Goal: Task Accomplishment & Management: Manage account settings

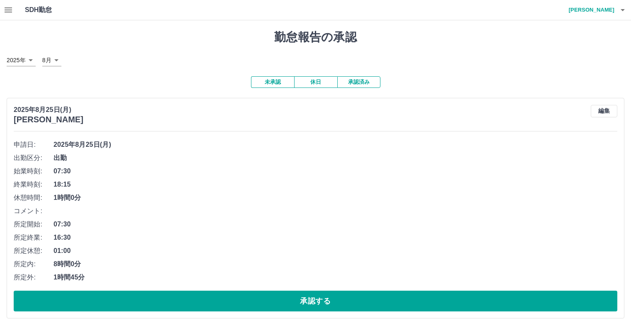
scroll to position [2066, 0]
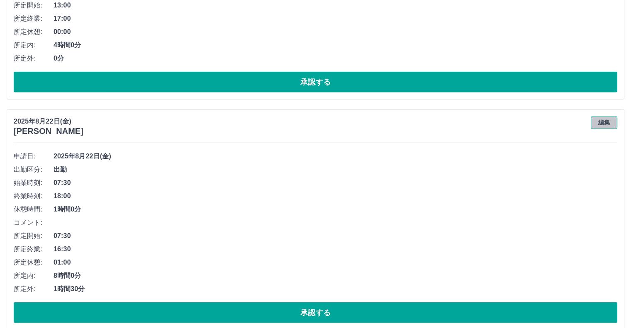
click at [606, 119] on button "編集" at bounding box center [604, 123] width 27 height 12
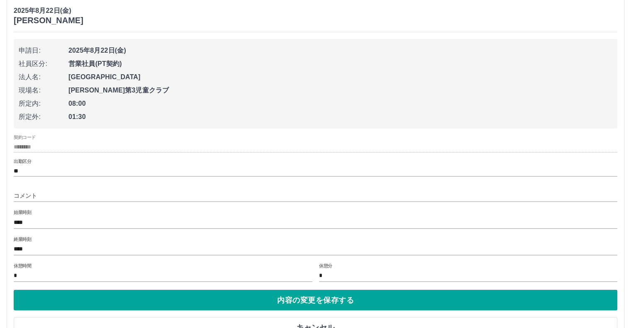
scroll to position [2182, 0]
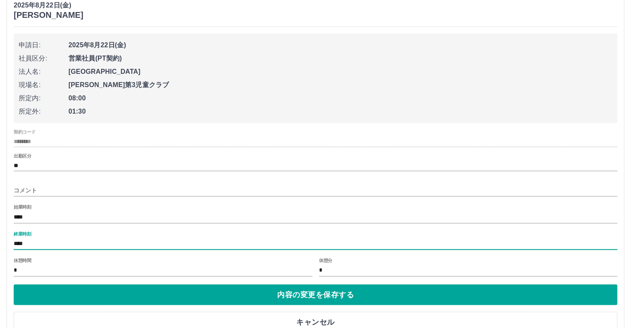
click at [23, 240] on input "****" at bounding box center [316, 244] width 604 height 12
click at [27, 240] on input "****" at bounding box center [316, 244] width 604 height 12
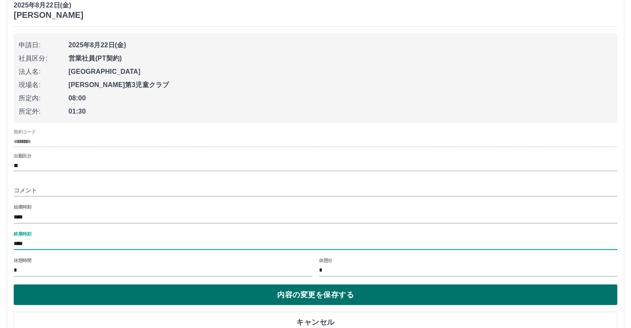
type input "****"
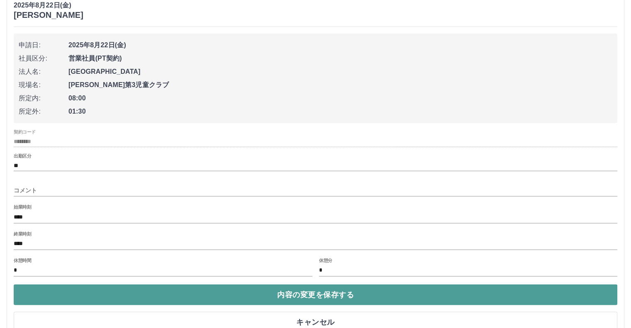
click at [290, 289] on button "内容の変更を保存する" at bounding box center [316, 295] width 604 height 21
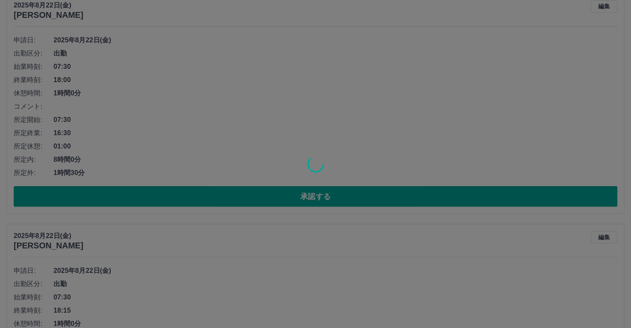
click at [290, 289] on div at bounding box center [315, 164] width 631 height 328
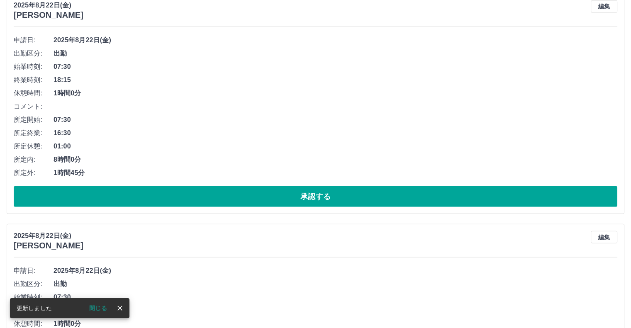
click at [290, 289] on div at bounding box center [315, 164] width 631 height 328
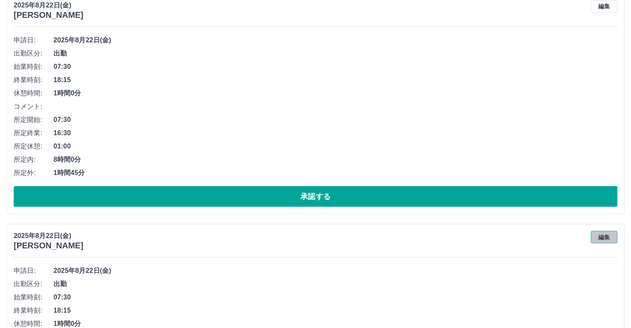
click at [603, 234] on button "編集" at bounding box center [604, 237] width 27 height 12
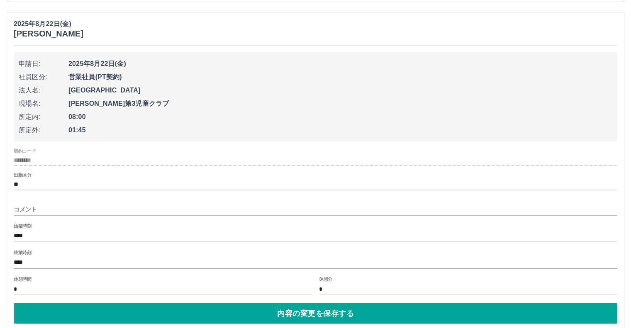
scroll to position [2398, 0]
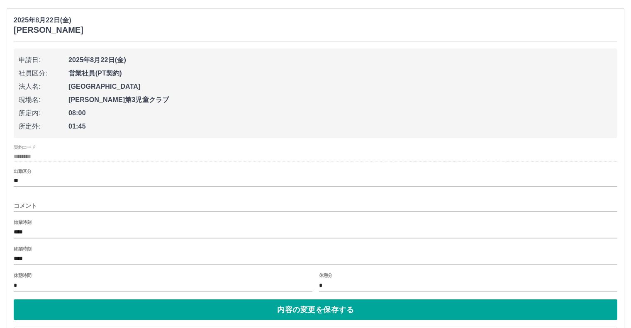
drag, startPoint x: 619, startPoint y: 305, endPoint x: 625, endPoint y: 312, distance: 8.8
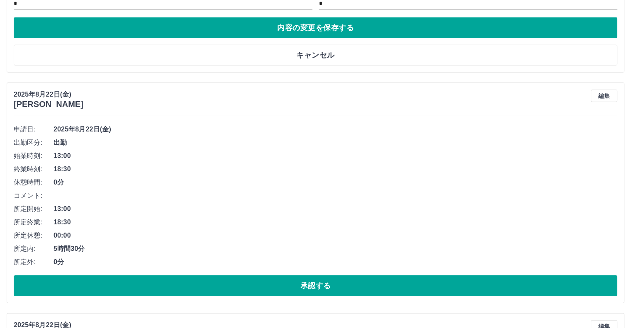
scroll to position [2697, 0]
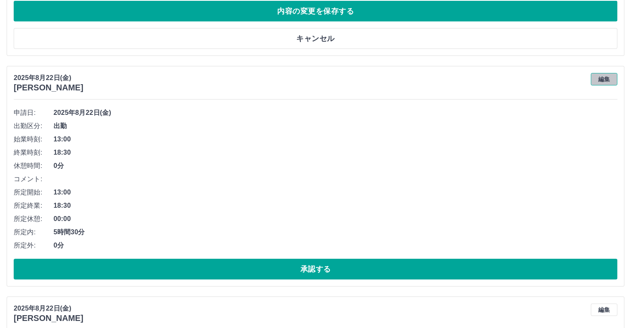
click at [606, 73] on button "編集" at bounding box center [604, 79] width 27 height 12
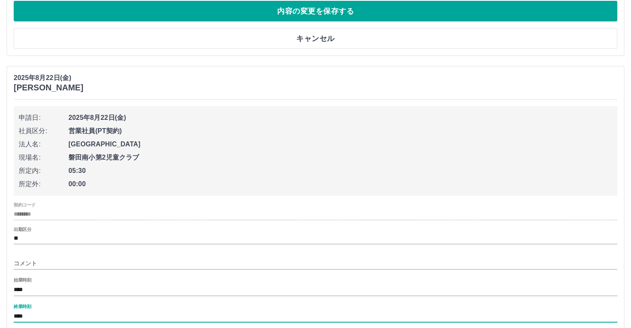
click at [27, 315] on input "****" at bounding box center [316, 317] width 604 height 12
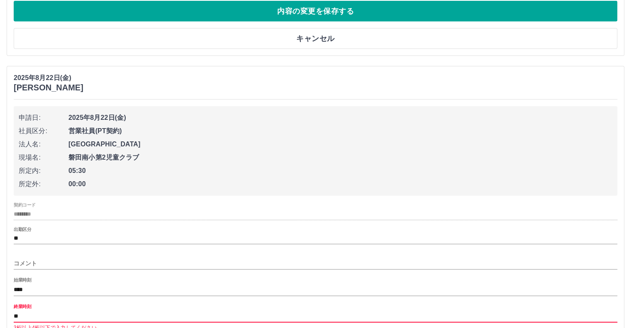
type input "****"
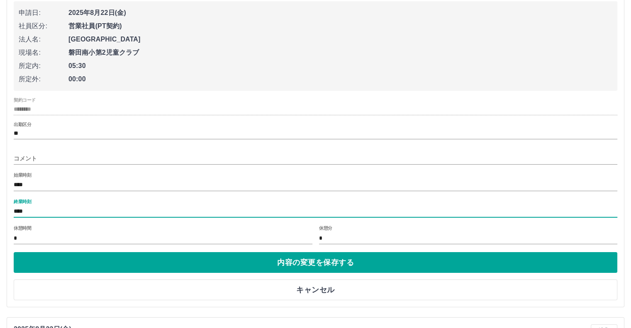
scroll to position [2813, 0]
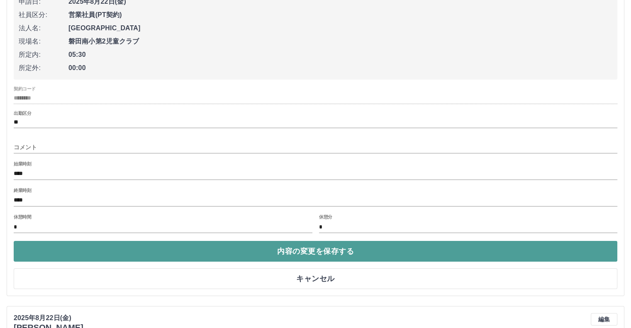
click at [442, 250] on button "内容の変更を保存する" at bounding box center [316, 251] width 604 height 21
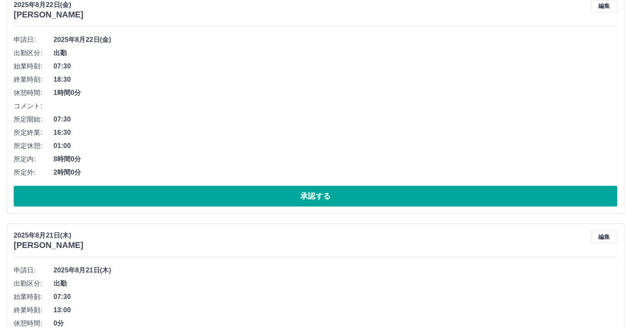
scroll to position [3228, 0]
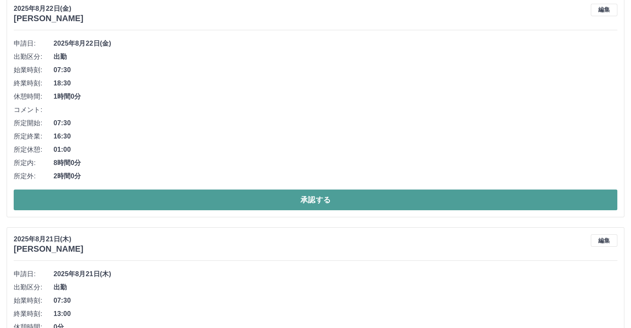
click at [416, 194] on button "承認する" at bounding box center [316, 200] width 604 height 21
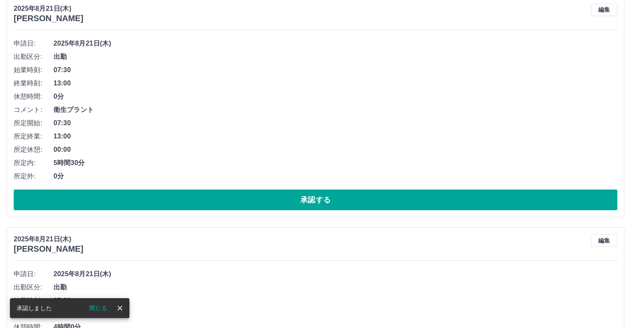
scroll to position [2998, 0]
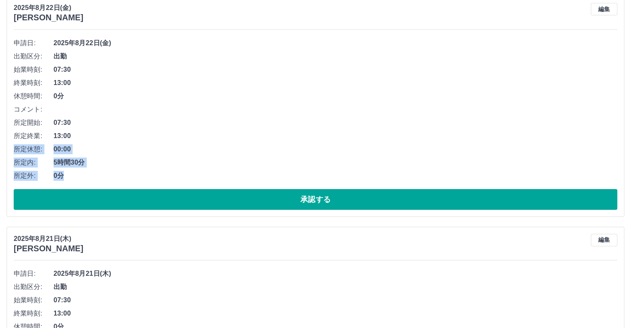
drag, startPoint x: 378, startPoint y: 137, endPoint x: 361, endPoint y: 168, distance: 35.1
click at [361, 168] on ul "申請日: [DATE] 出勤区分: 出勤 始業時刻: 07:30 終業時刻: 13:00 休憩時間: 0分 コメント: 所定開始: 07:30 所定終業: 1…" at bounding box center [316, 110] width 604 height 146
click at [390, 158] on span "5時間30分" at bounding box center [336, 163] width 564 height 10
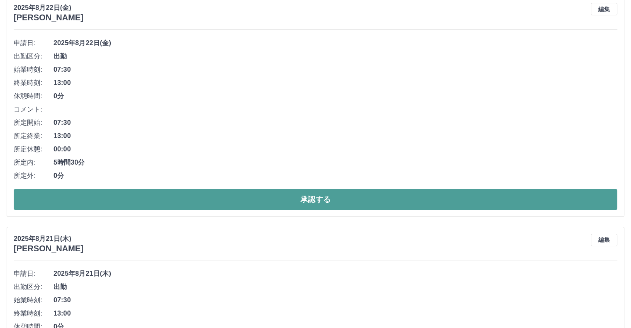
click at [381, 196] on button "承認する" at bounding box center [316, 199] width 604 height 21
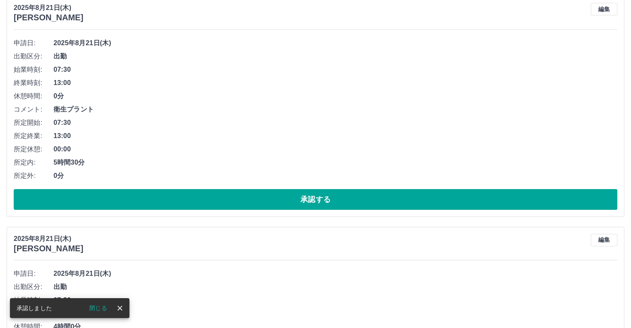
scroll to position [2767, 0]
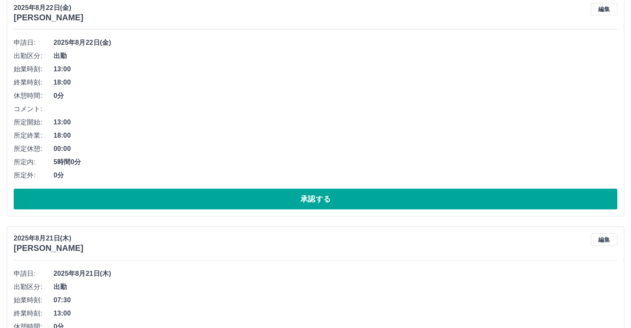
click at [360, 144] on span "00:00" at bounding box center [336, 149] width 564 height 10
click at [373, 91] on span "0分" at bounding box center [336, 96] width 564 height 10
click at [378, 84] on span "18:00" at bounding box center [336, 83] width 564 height 10
drag, startPoint x: 378, startPoint y: 84, endPoint x: 386, endPoint y: 72, distance: 14.4
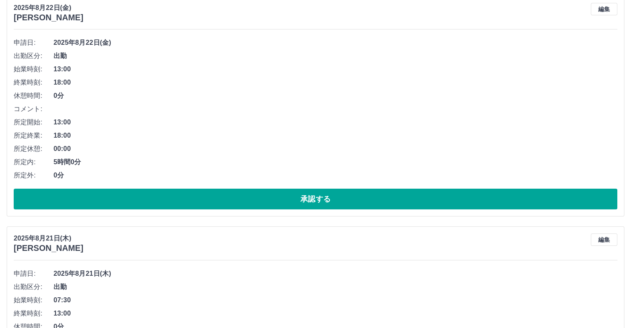
click at [386, 72] on ul "申請日: [DATE] 出勤区分: 出勤 始業時刻: 13:00 終業時刻: 18:00 休憩時間: 0分 コメント: 所定開始: 13:00 所定終業: 1…" at bounding box center [316, 109] width 604 height 146
click at [390, 66] on span "13:00" at bounding box center [336, 69] width 564 height 10
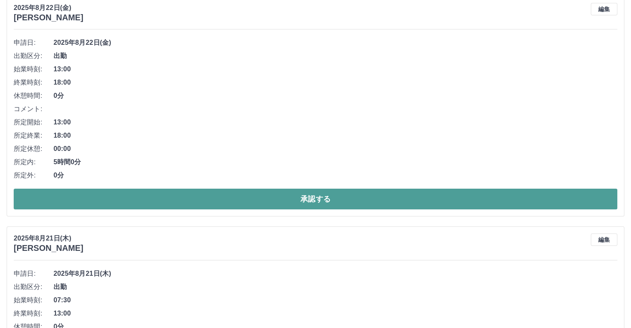
click at [312, 195] on button "承認する" at bounding box center [316, 199] width 604 height 21
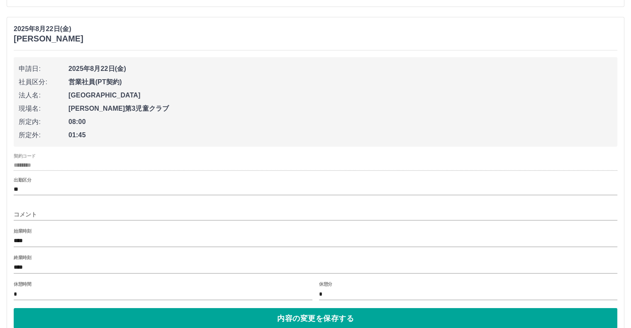
scroll to position [2387, 0]
